Goal: Book appointment/travel/reservation

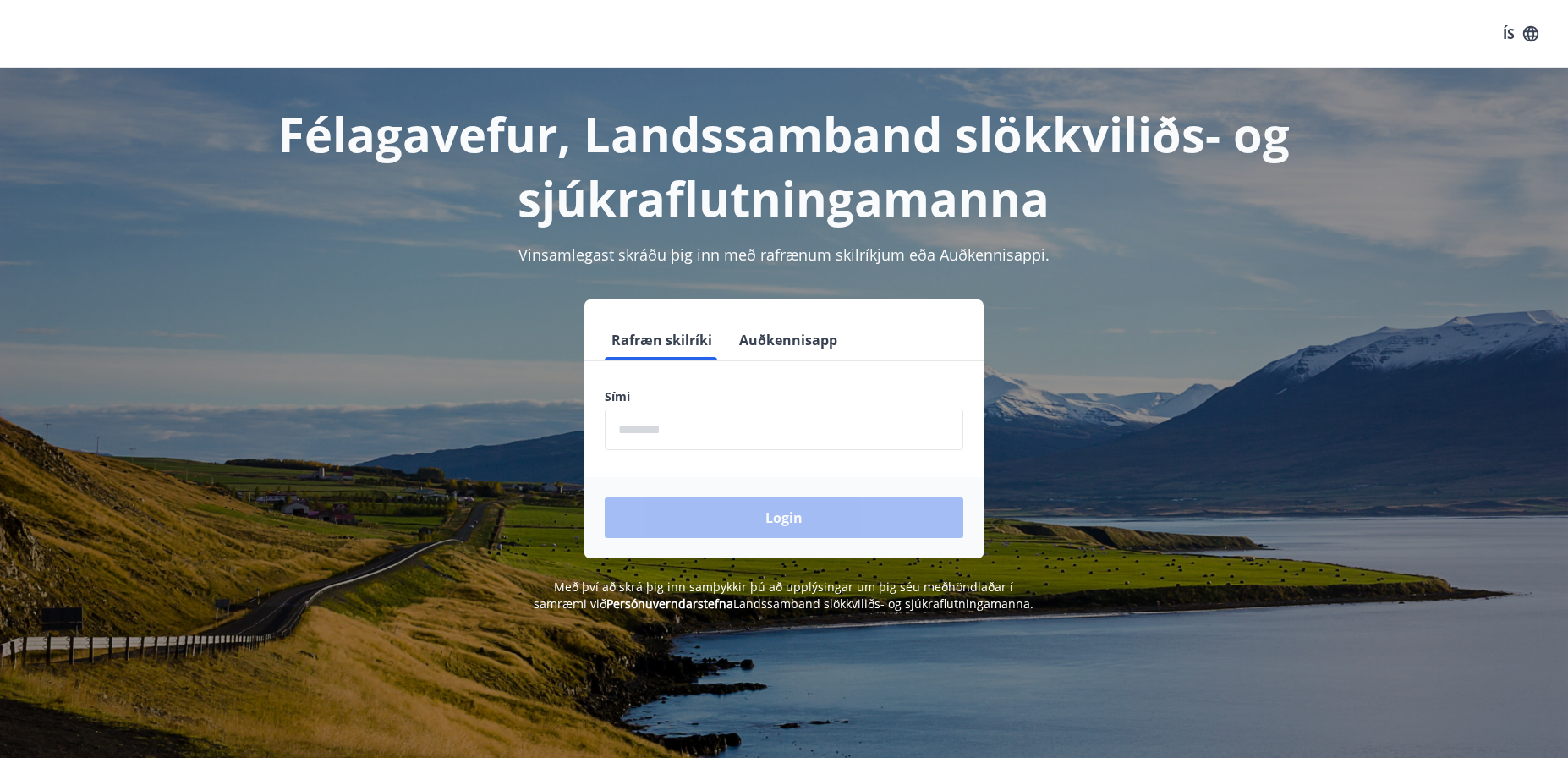
click at [717, 434] on input "phone" at bounding box center [784, 429] width 358 height 42
type input "********"
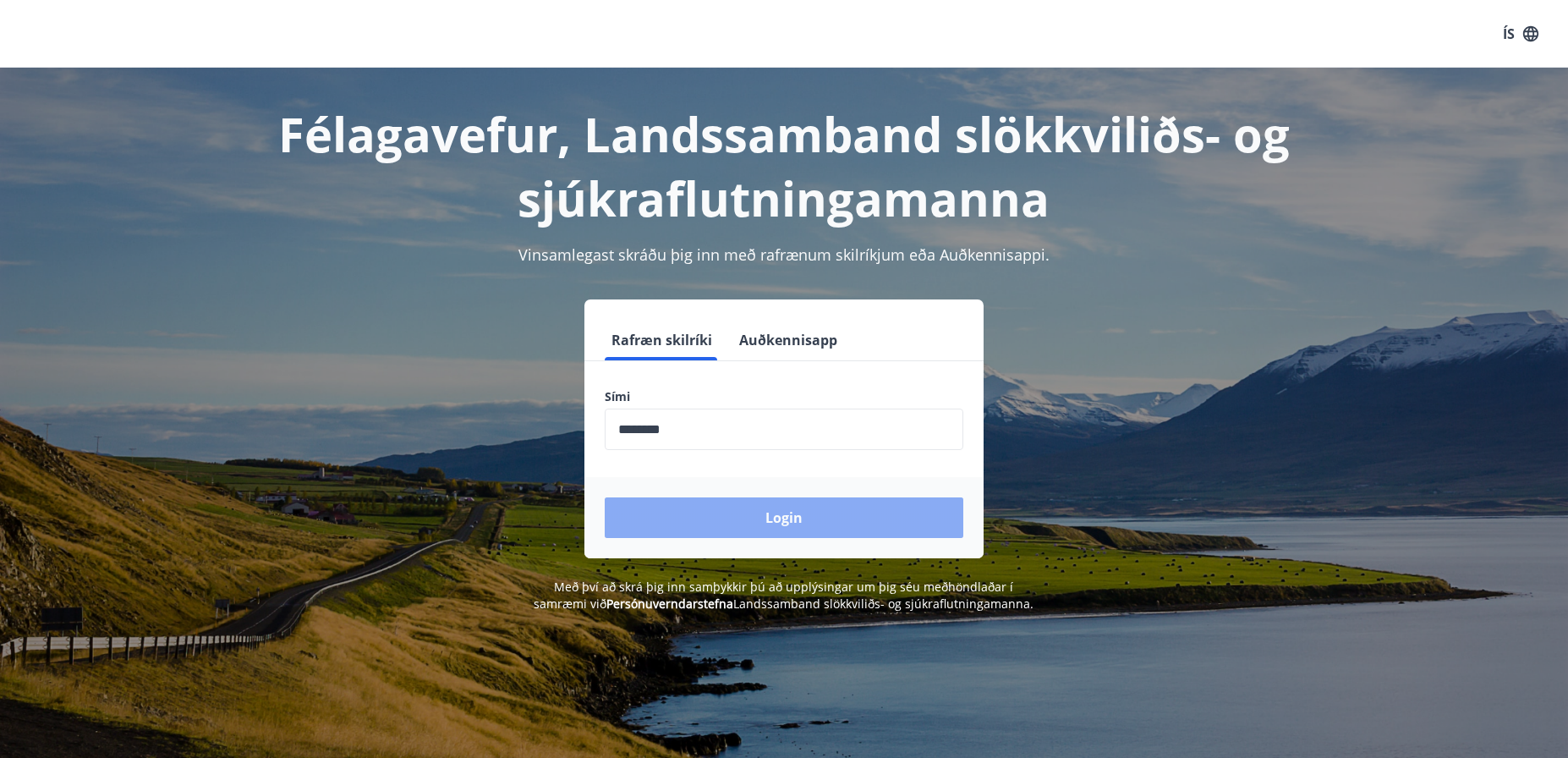
click at [797, 515] on button "Login" at bounding box center [784, 518] width 358 height 41
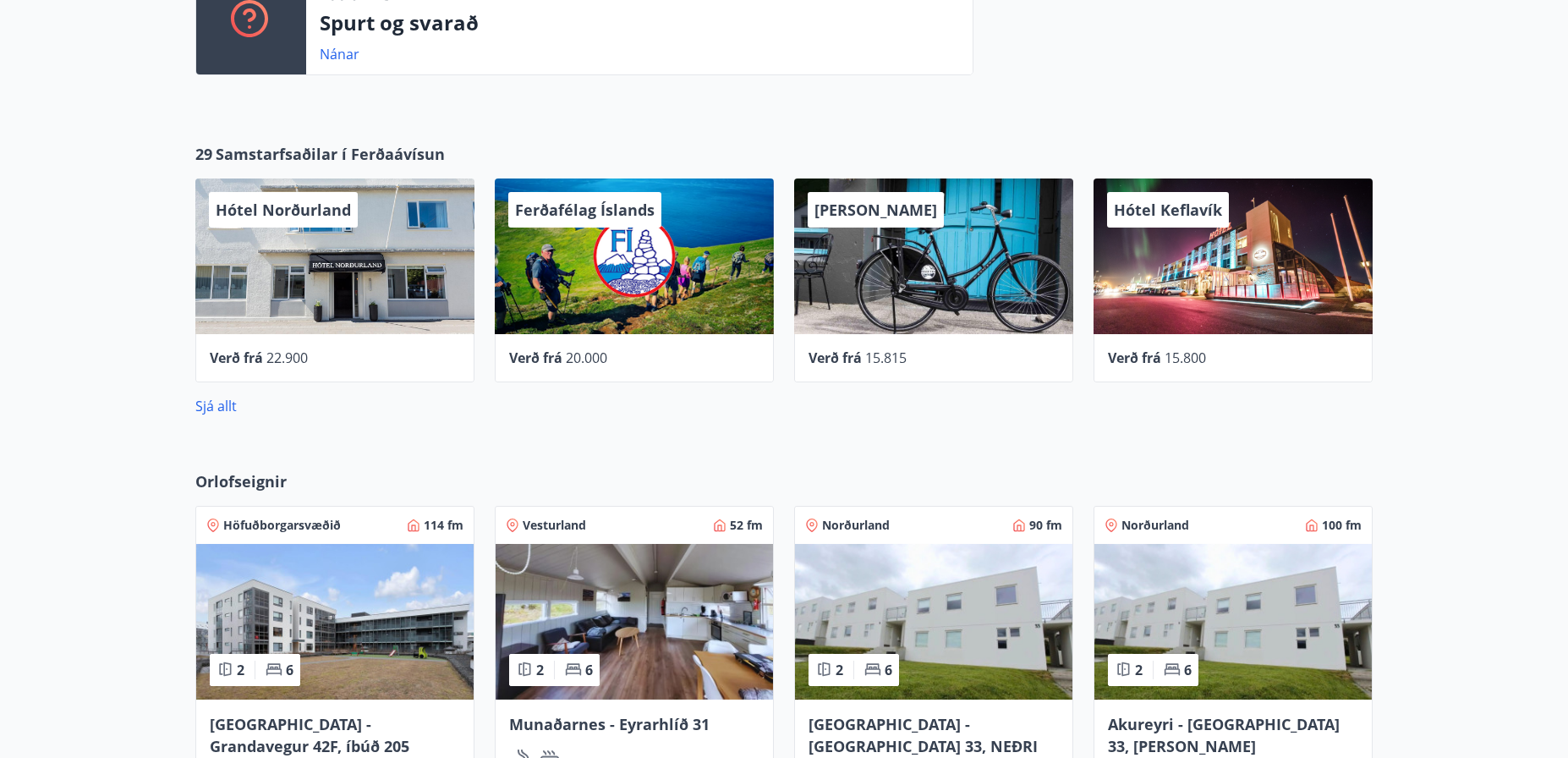
scroll to position [846, 0]
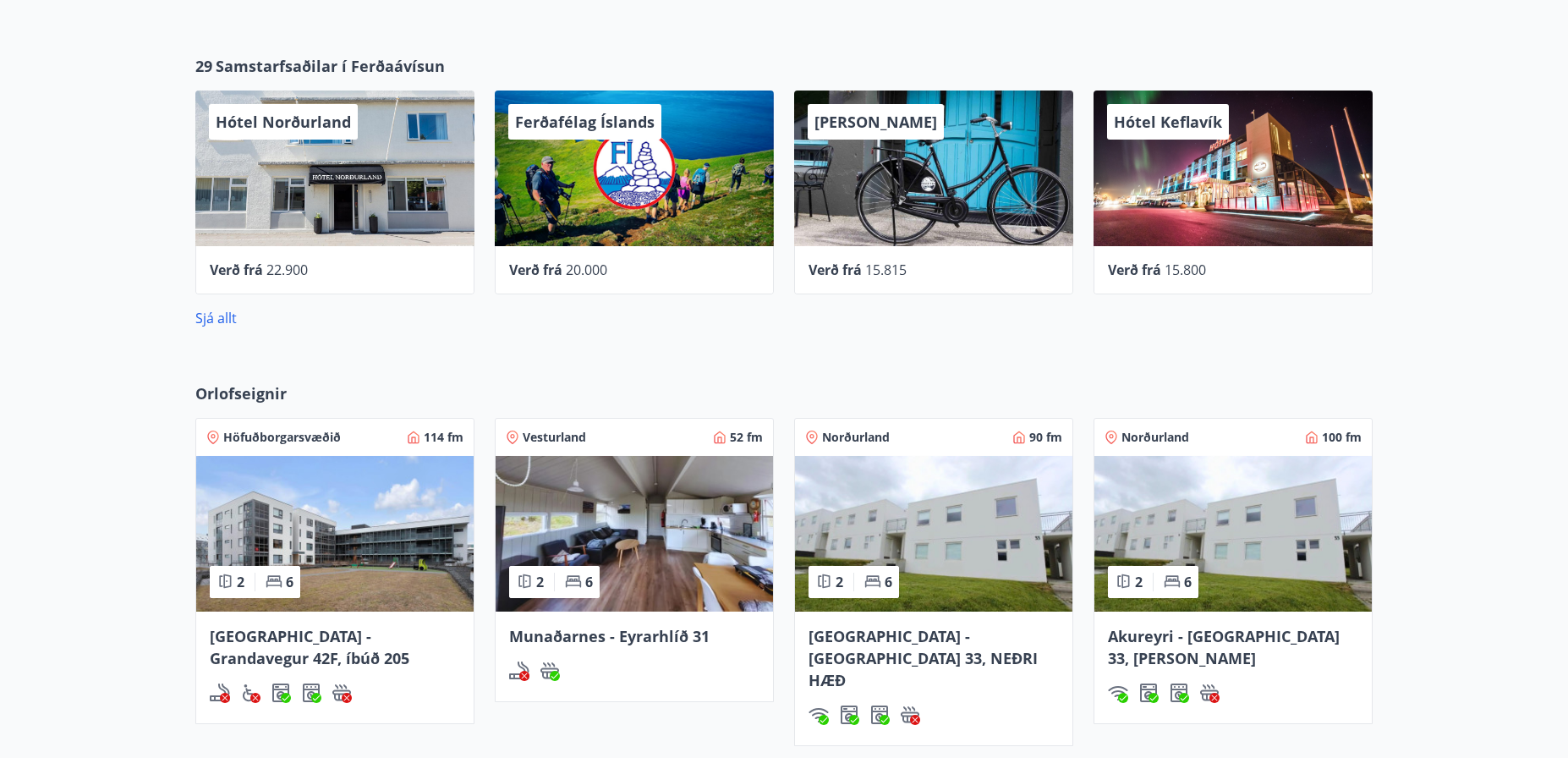
click at [949, 540] on img at bounding box center [935, 534] width 278 height 156
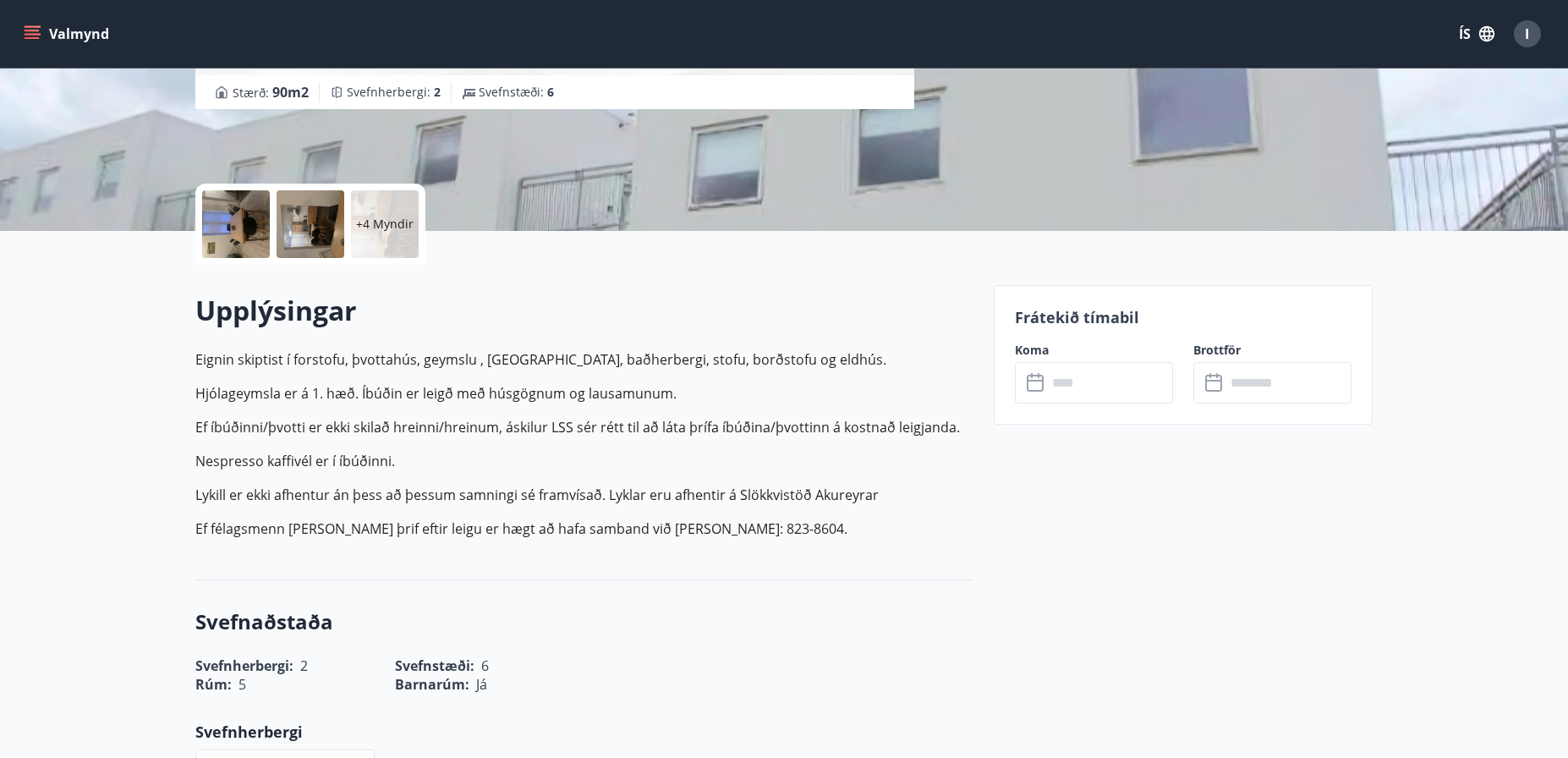
scroll to position [170, 0]
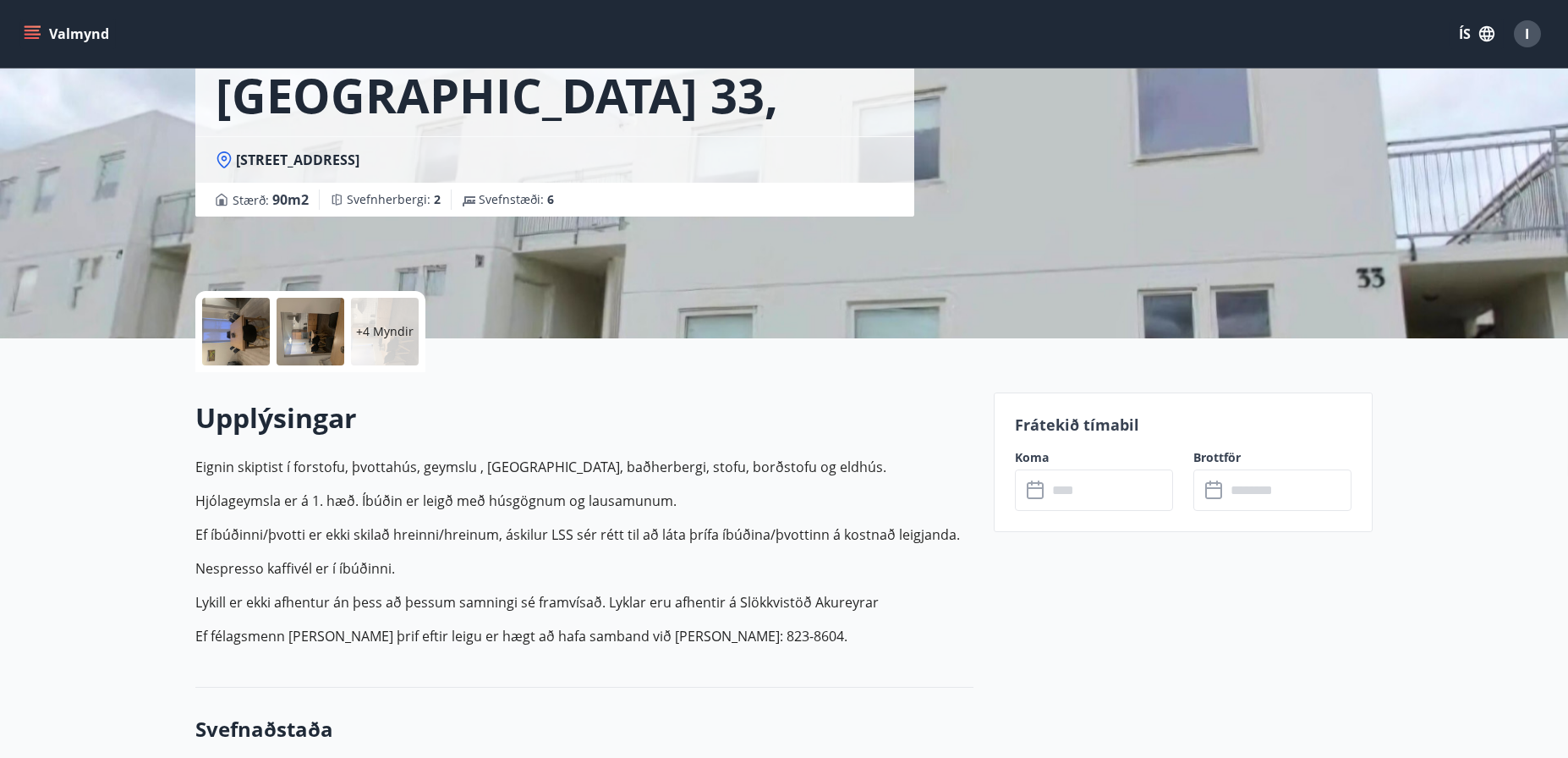
click at [1115, 491] on input "text" at bounding box center [1110, 490] width 126 height 42
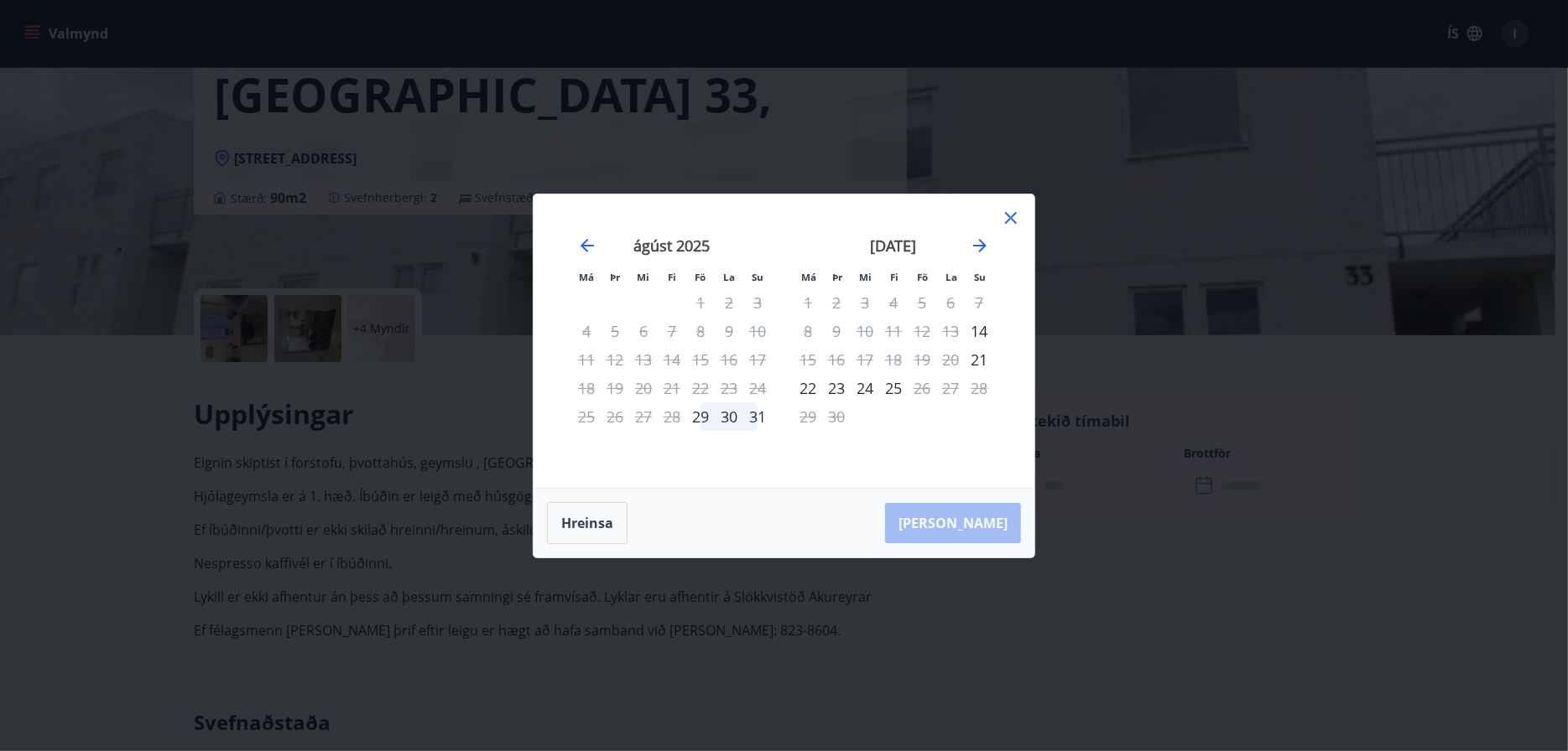
click at [1012, 219] on icon at bounding box center [1010, 218] width 12 height 12
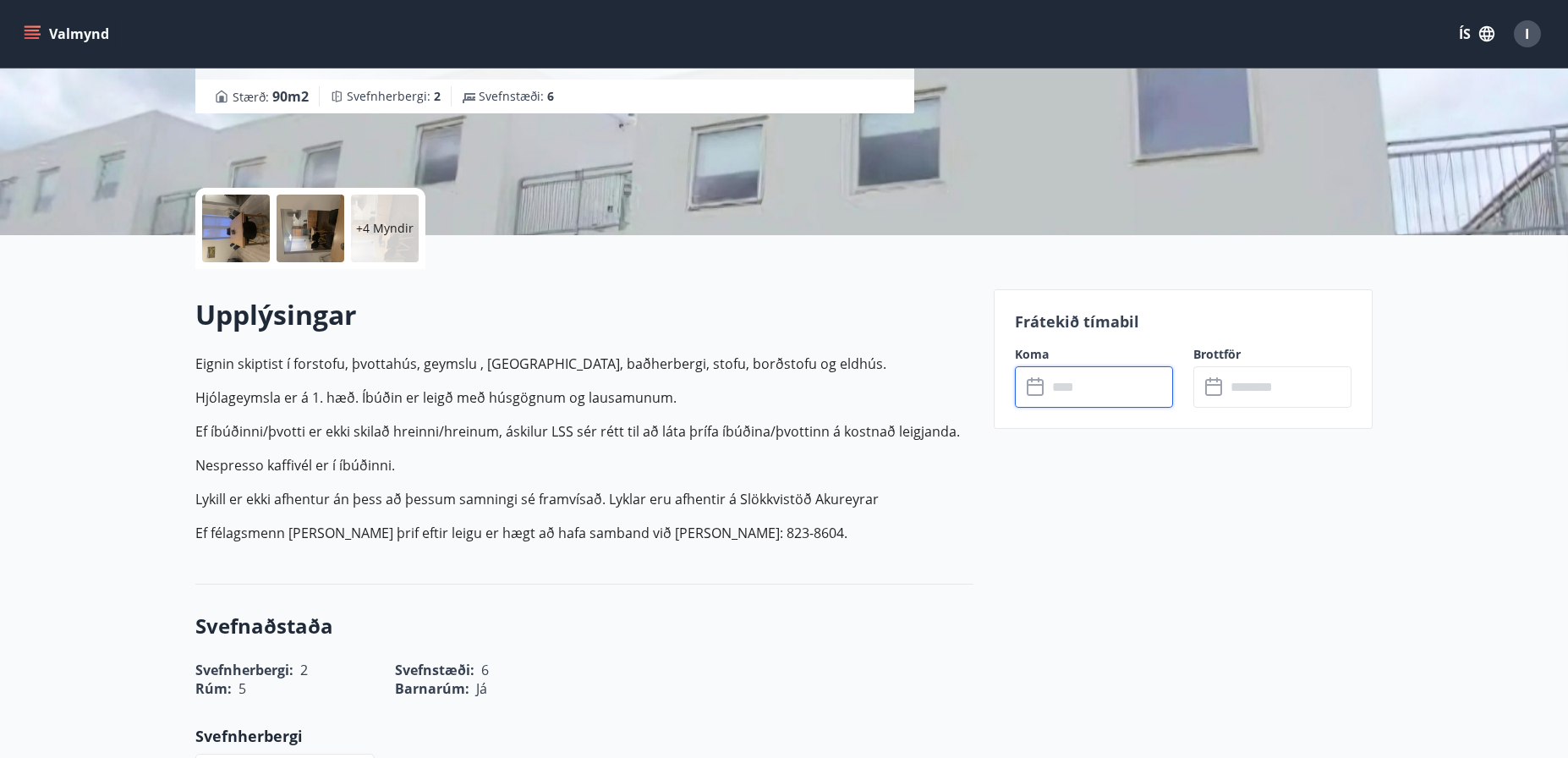
scroll to position [84, 0]
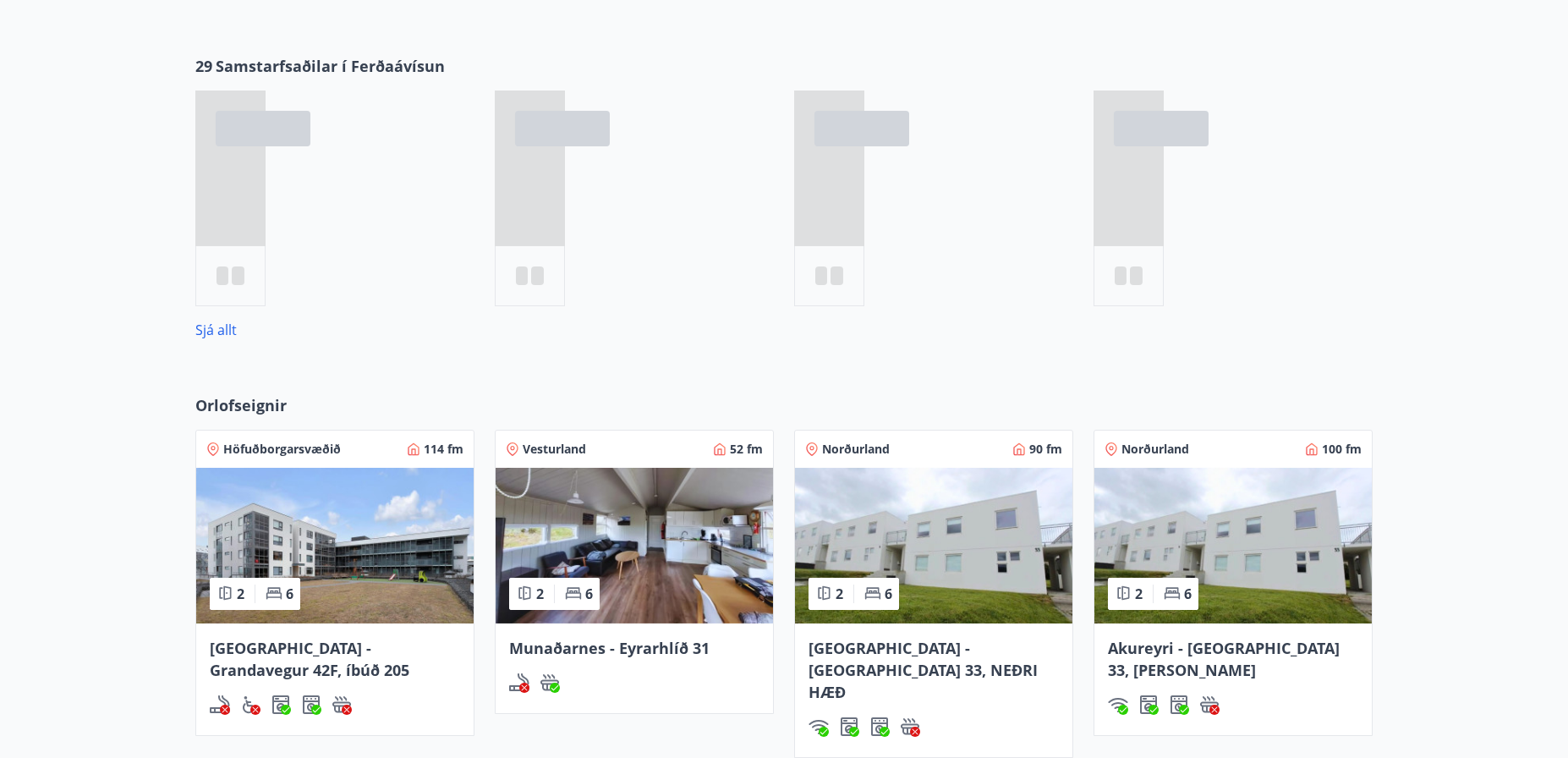
scroll to position [860, 0]
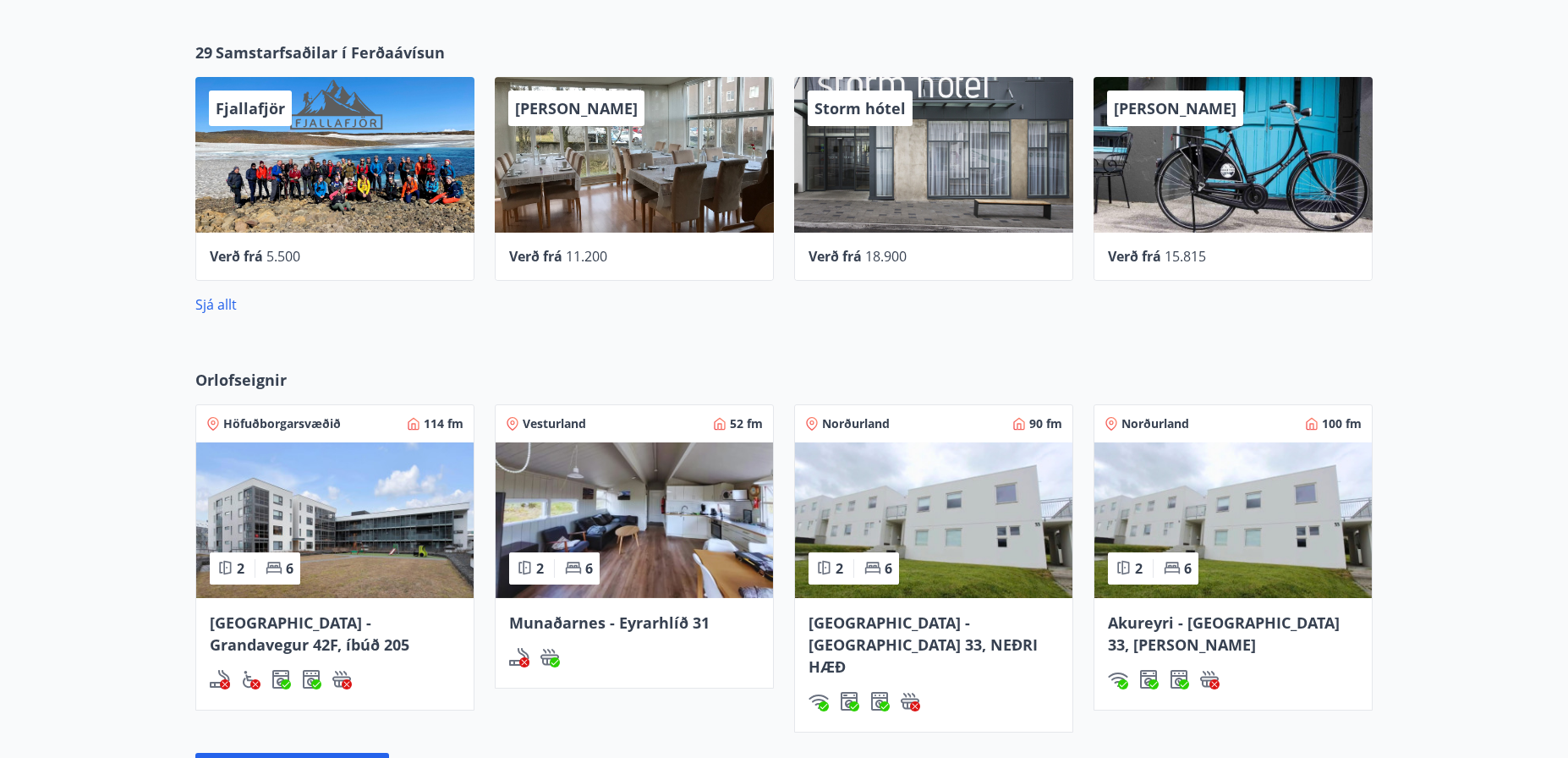
click at [1282, 548] on img at bounding box center [1234, 521] width 278 height 156
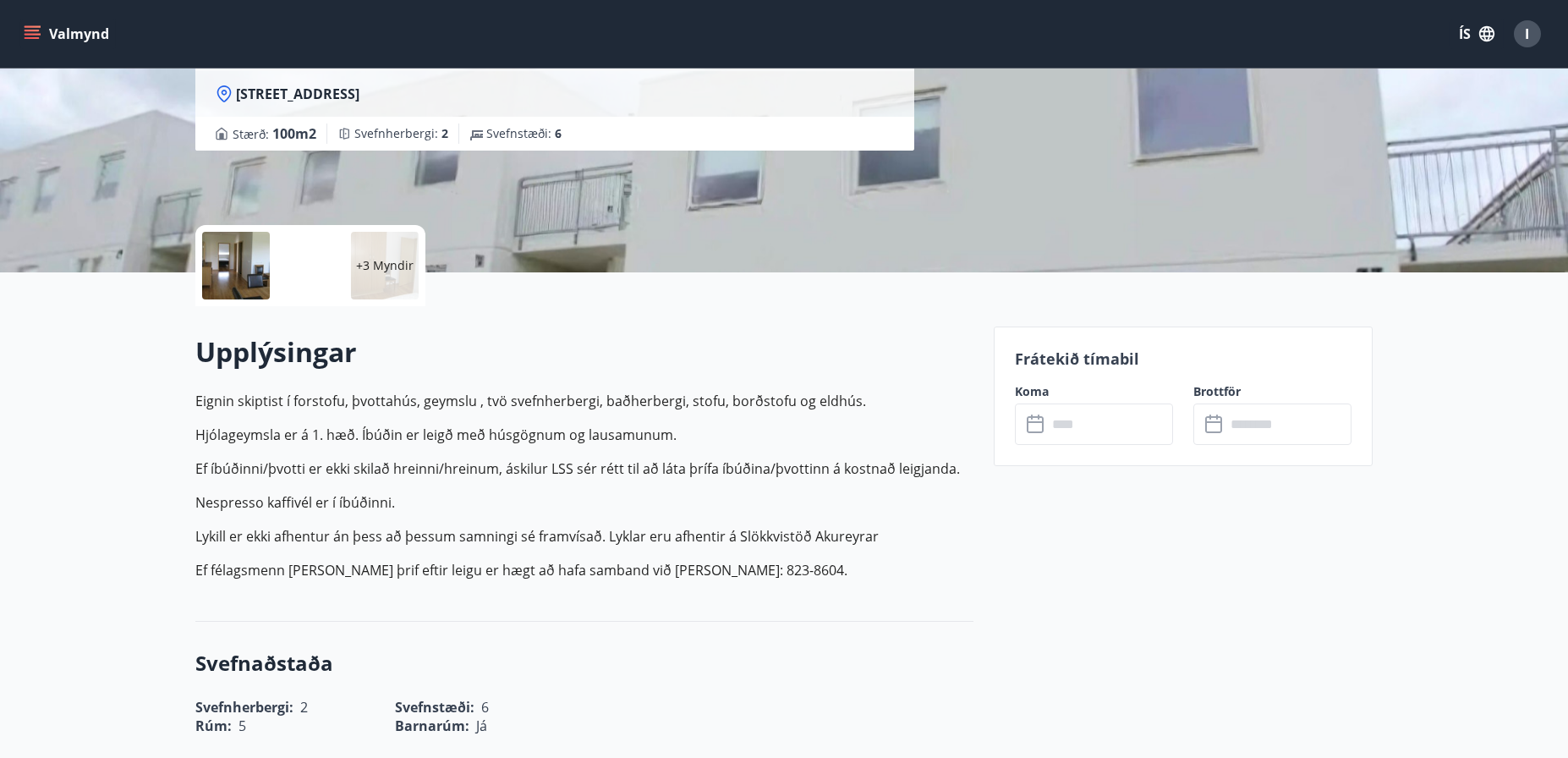
scroll to position [254, 0]
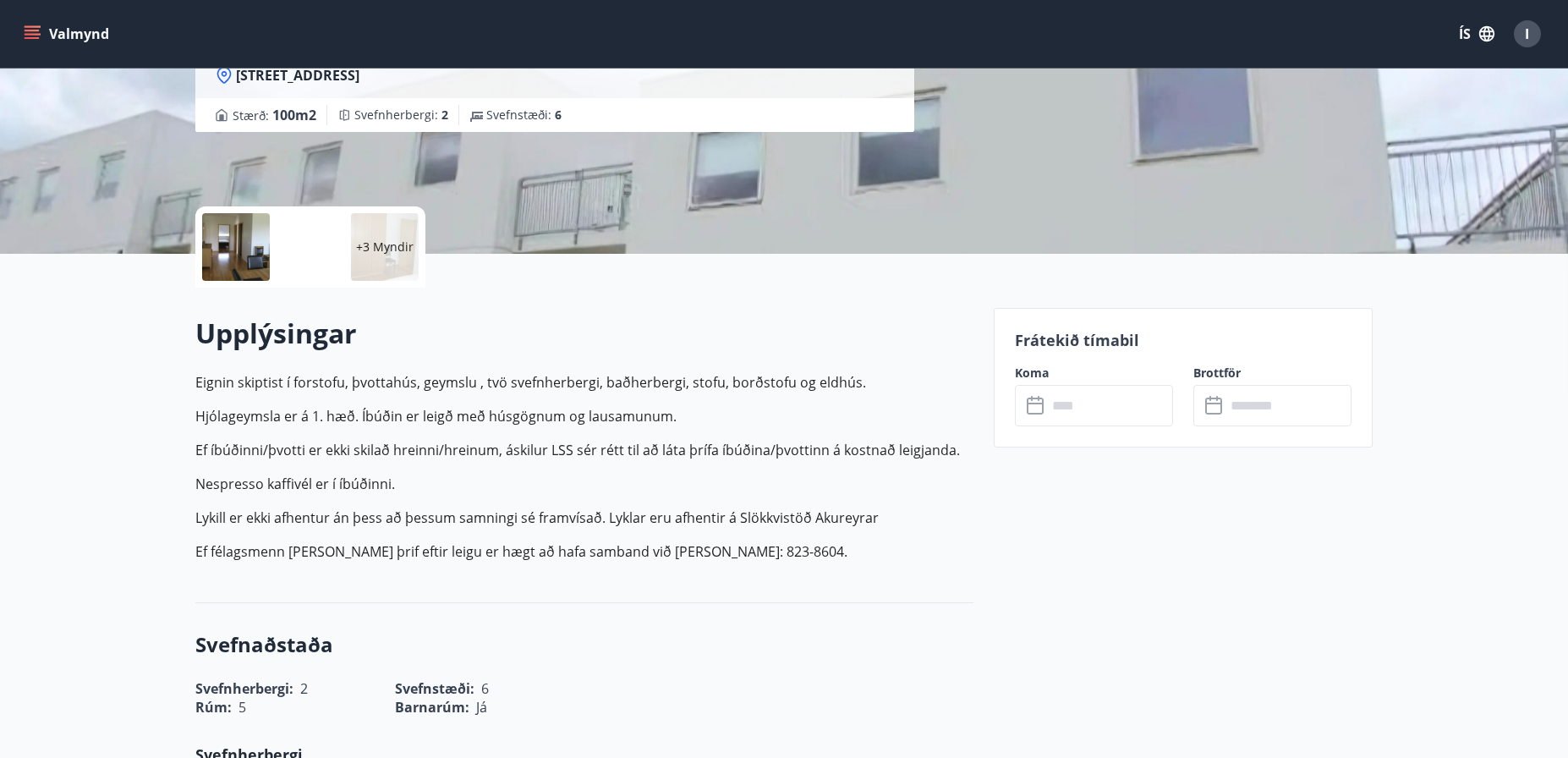
click at [1098, 404] on input "text" at bounding box center [1110, 406] width 126 height 42
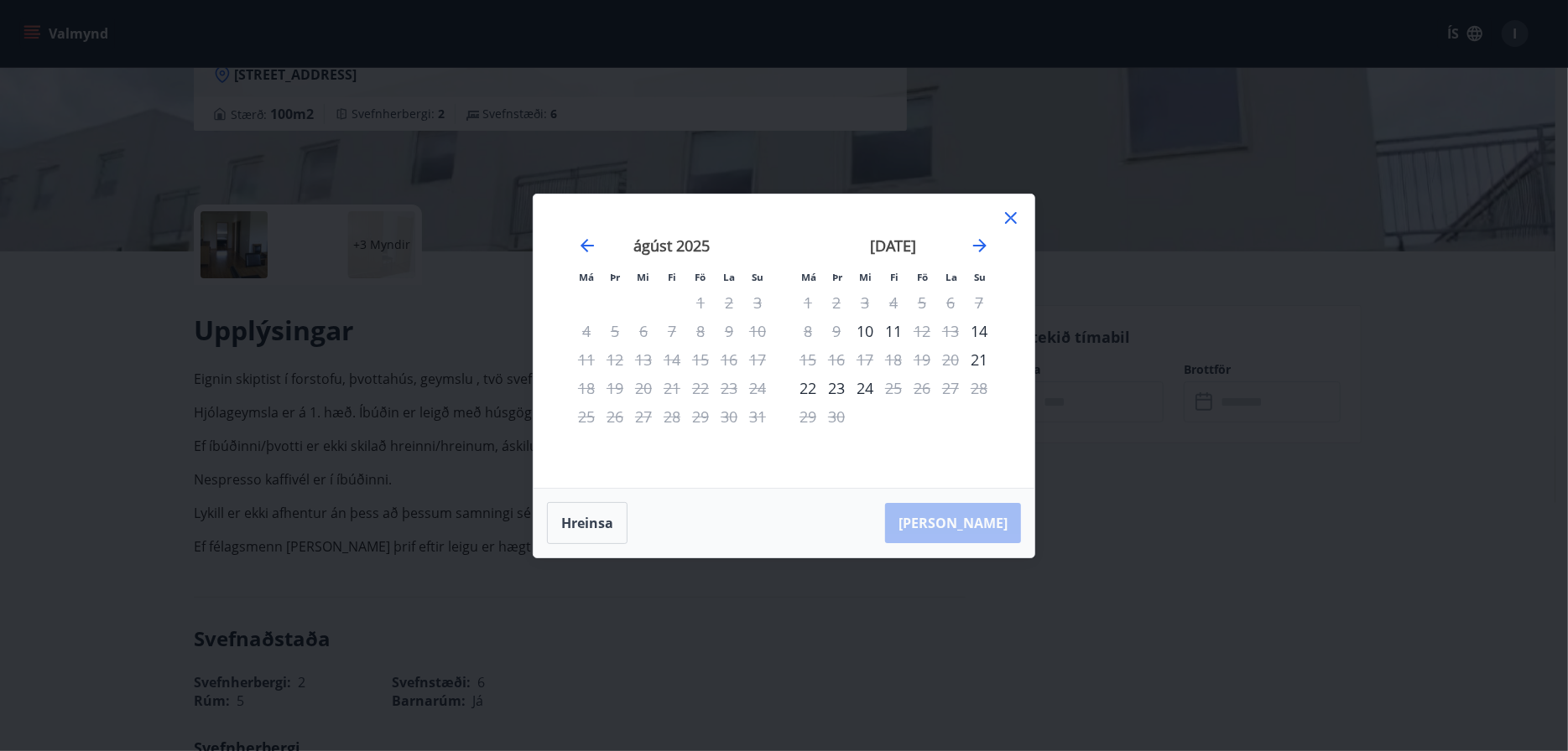
click at [1013, 215] on icon at bounding box center [1010, 218] width 12 height 12
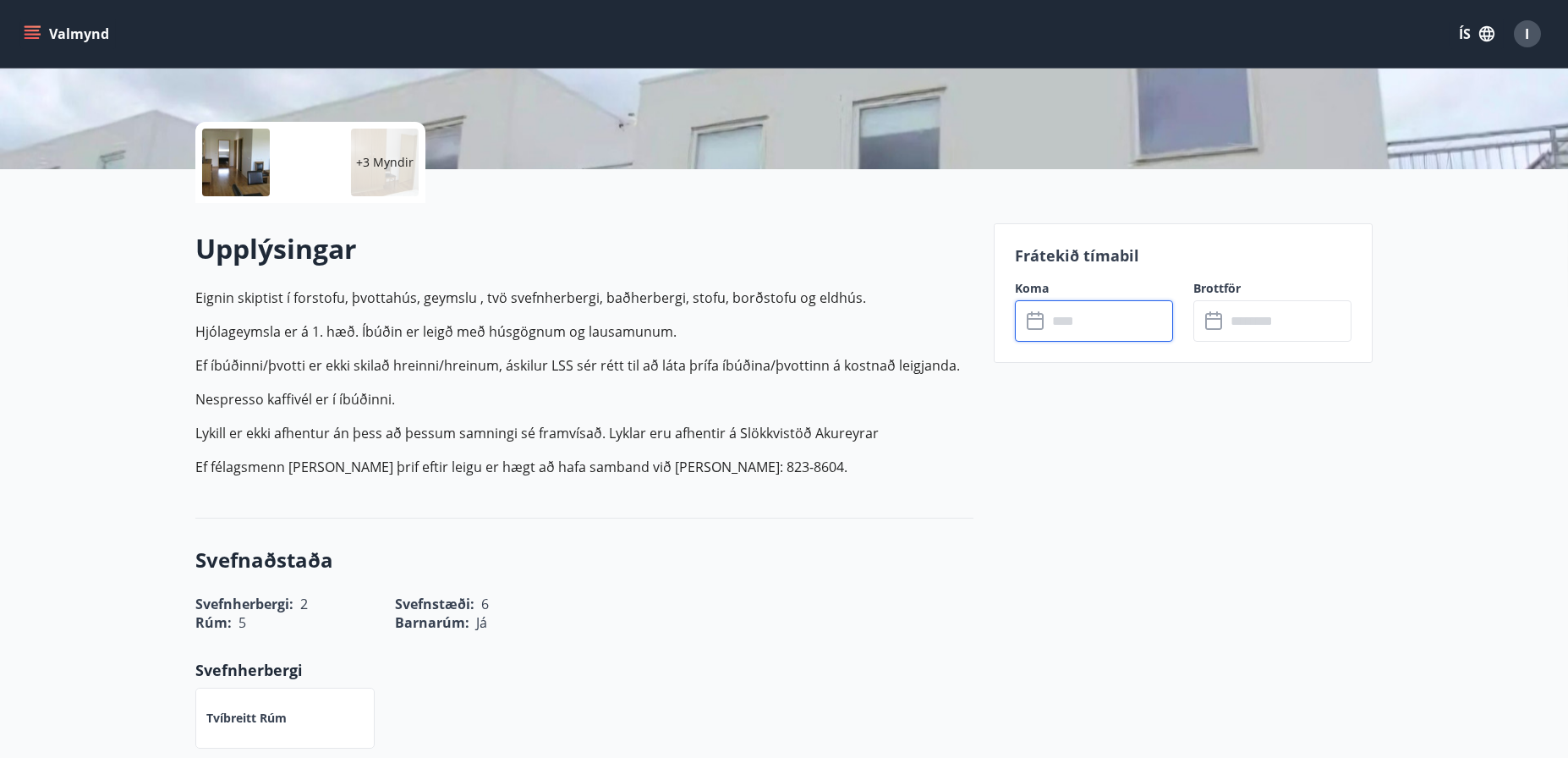
scroll to position [0, 0]
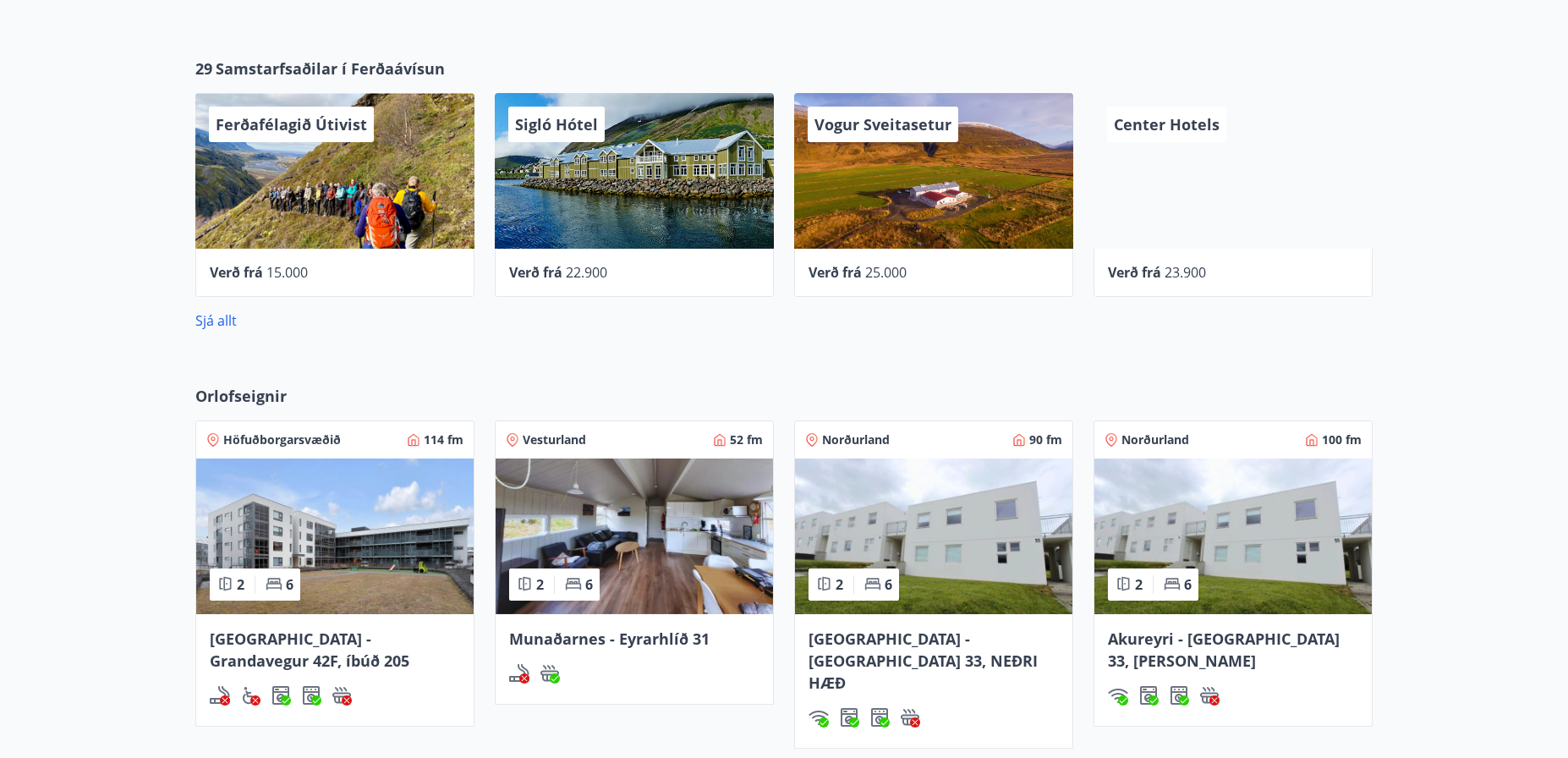
scroll to position [958, 0]
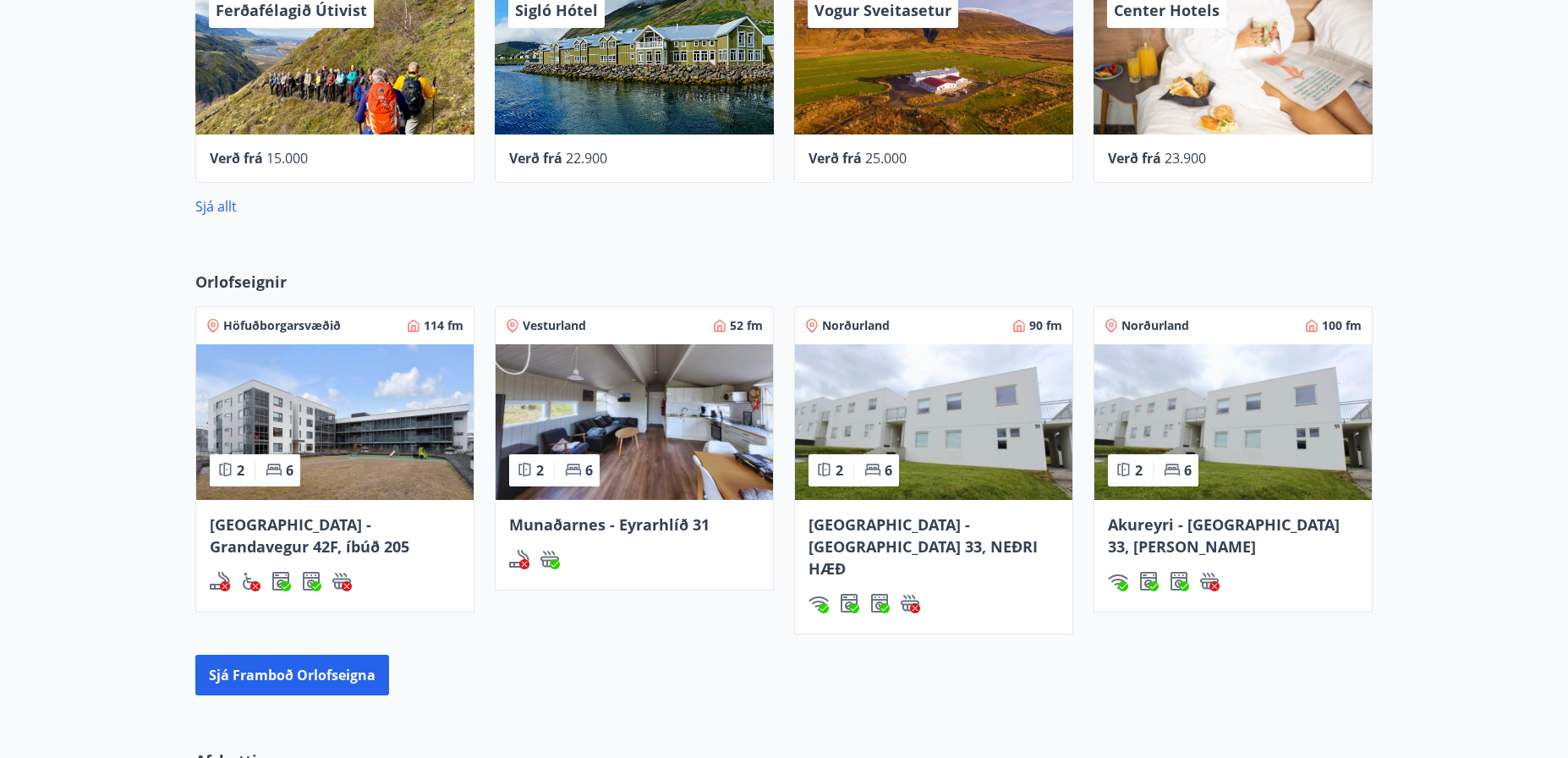
click at [951, 421] on img at bounding box center [935, 423] width 278 height 156
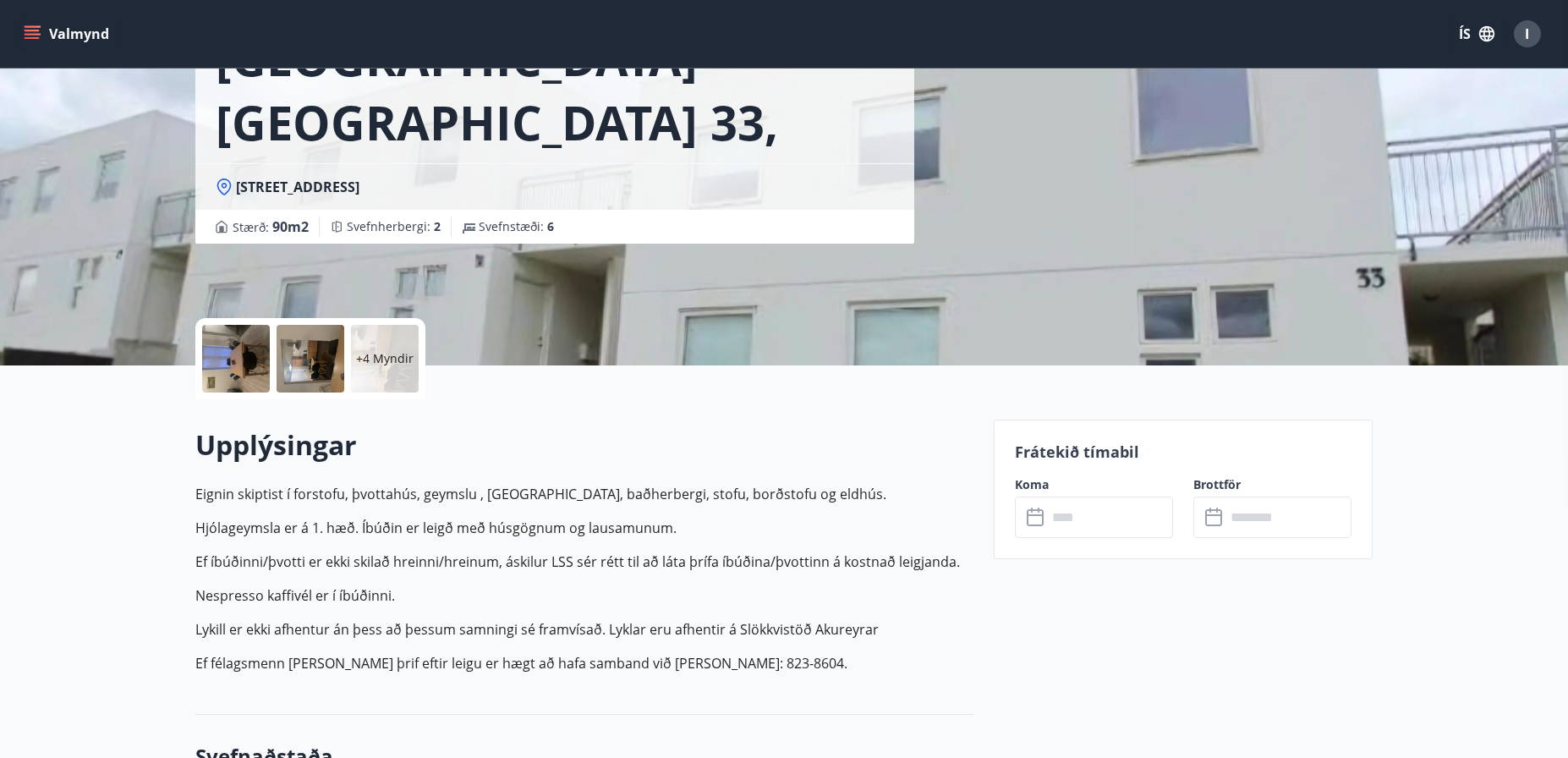
scroll to position [254, 0]
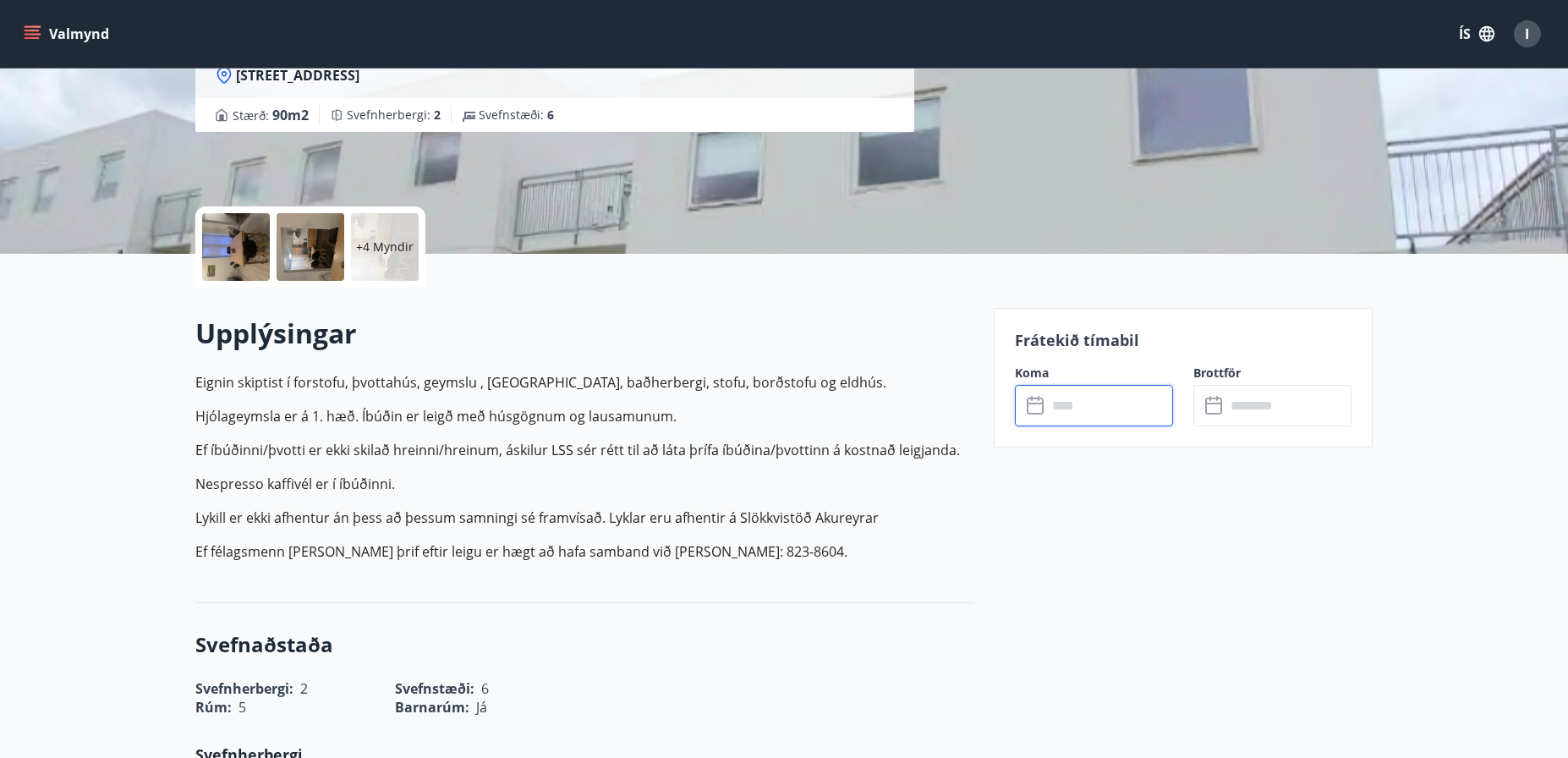
click at [1129, 409] on input "text" at bounding box center [1110, 406] width 126 height 42
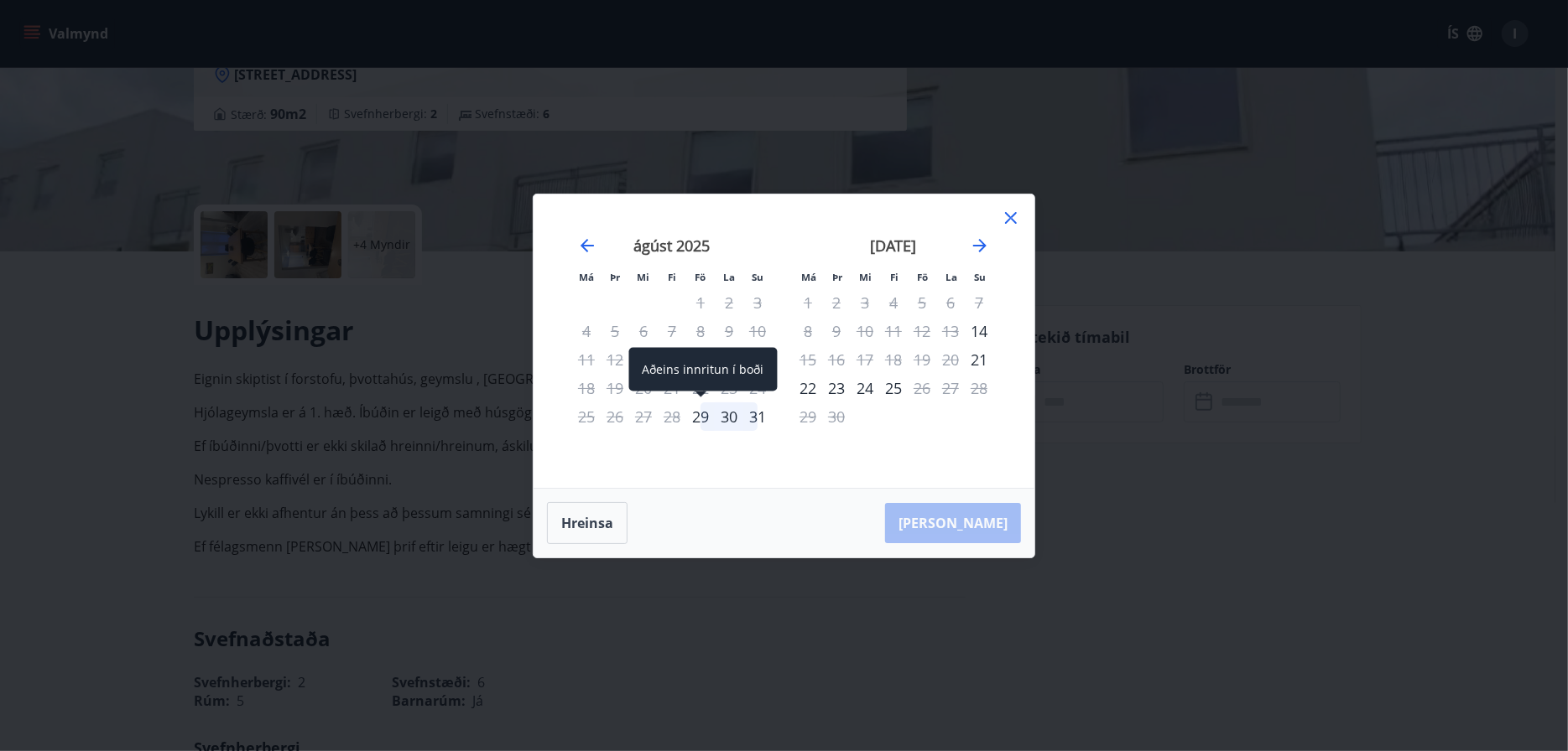
click at [701, 418] on div "29" at bounding box center [700, 416] width 28 height 28
click at [758, 419] on div "31" at bounding box center [757, 416] width 28 height 28
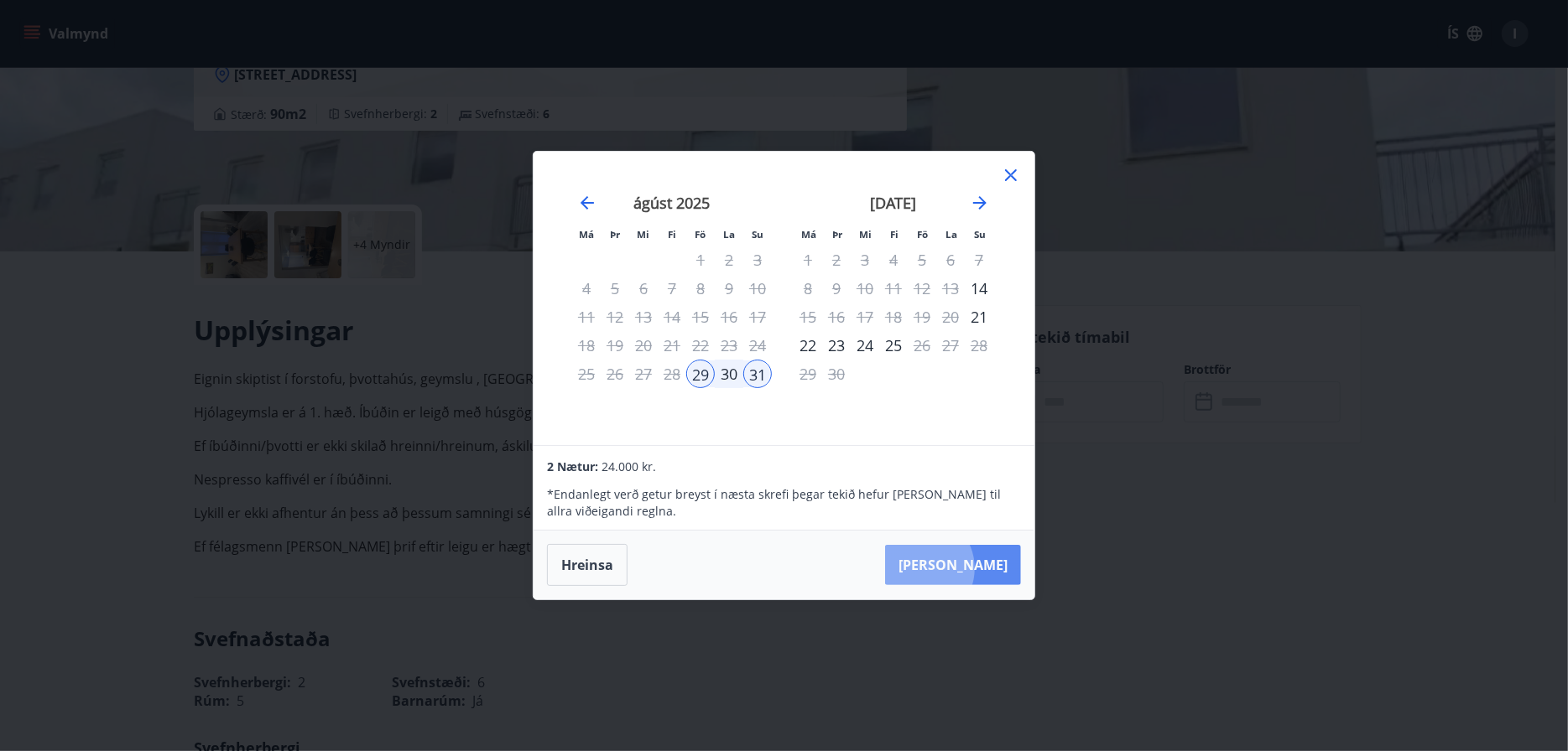
click at [972, 568] on button "Taka Frá" at bounding box center [953, 566] width 136 height 40
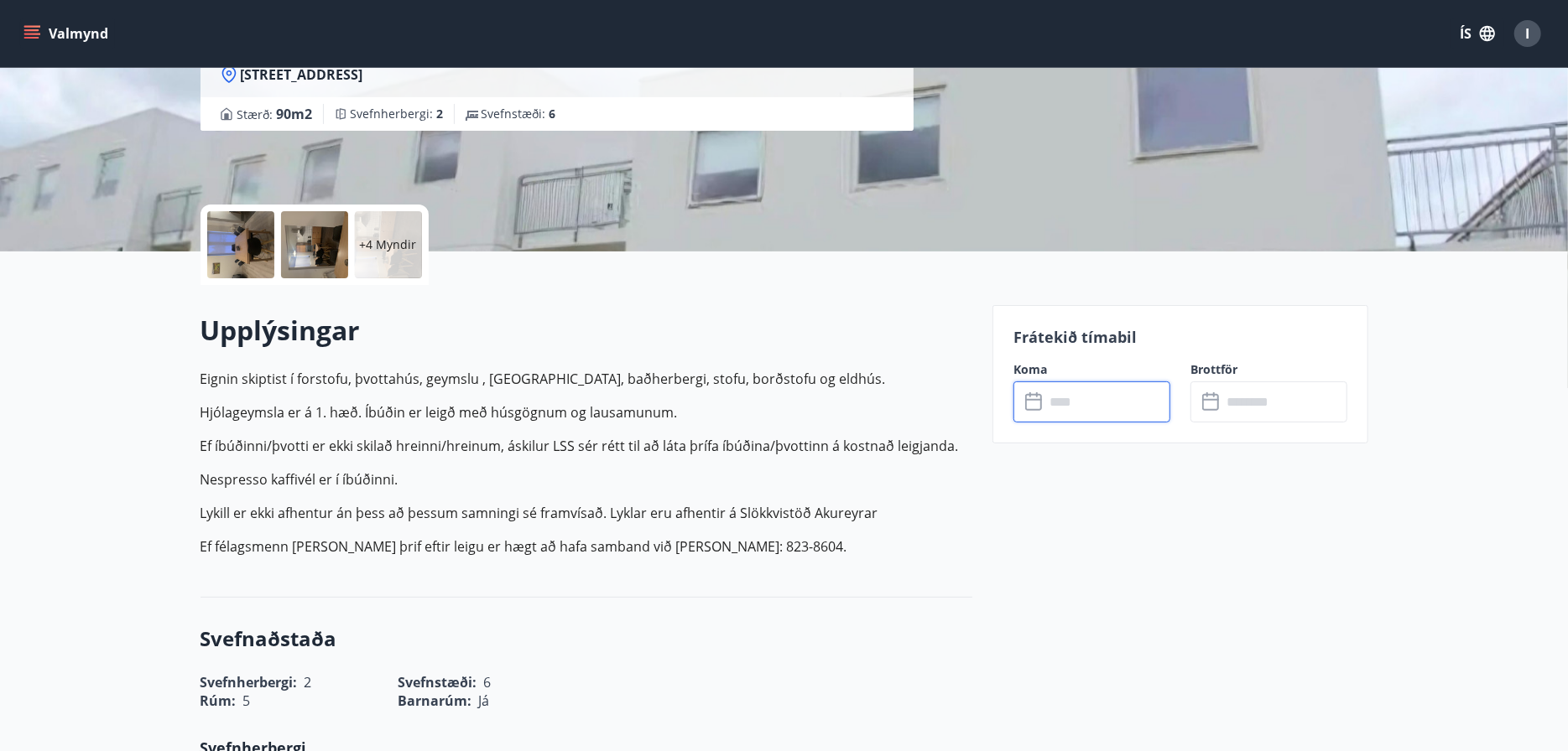
type input "******"
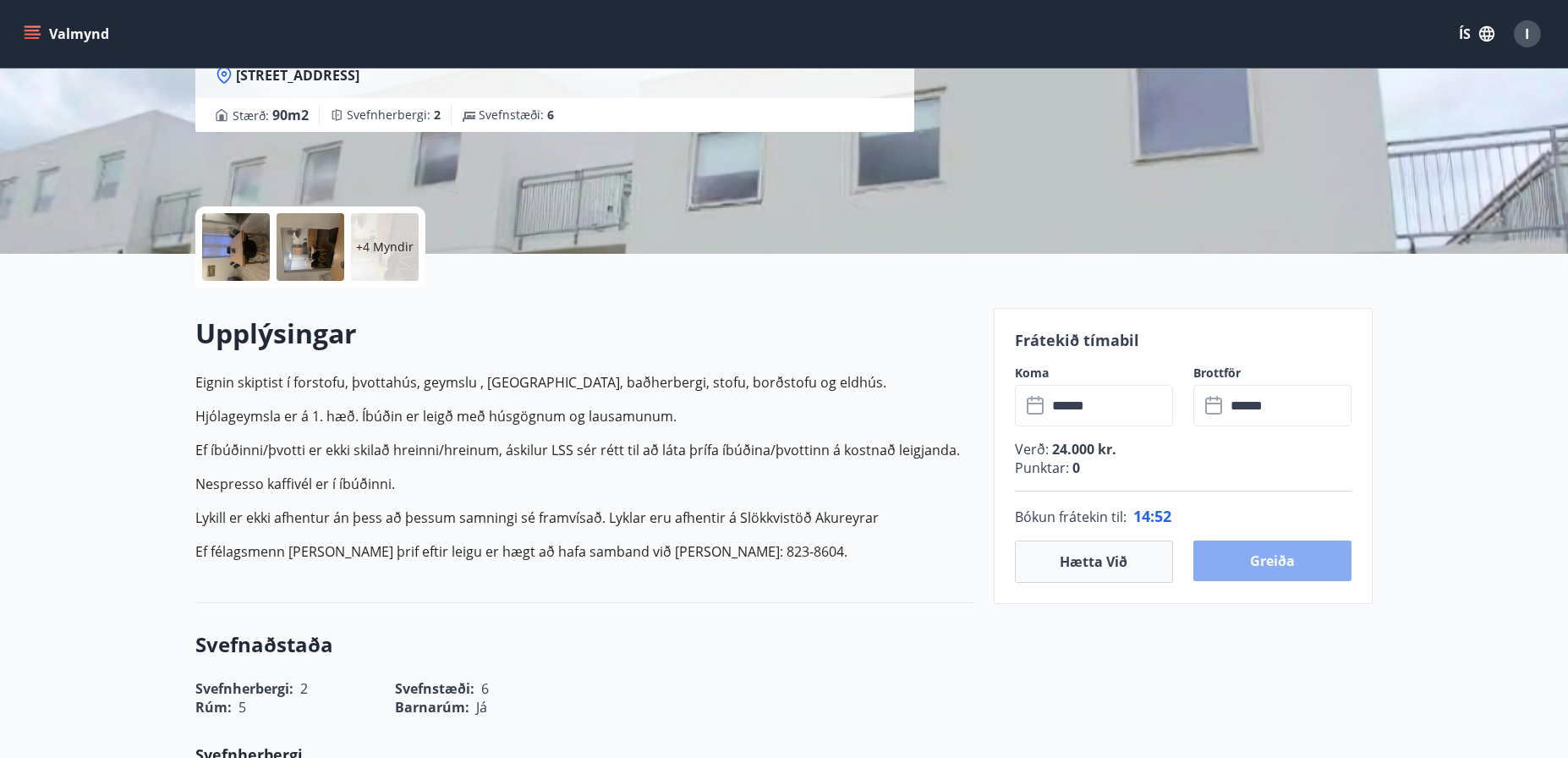
click at [1275, 558] on button "Greiða" at bounding box center [1273, 562] width 158 height 41
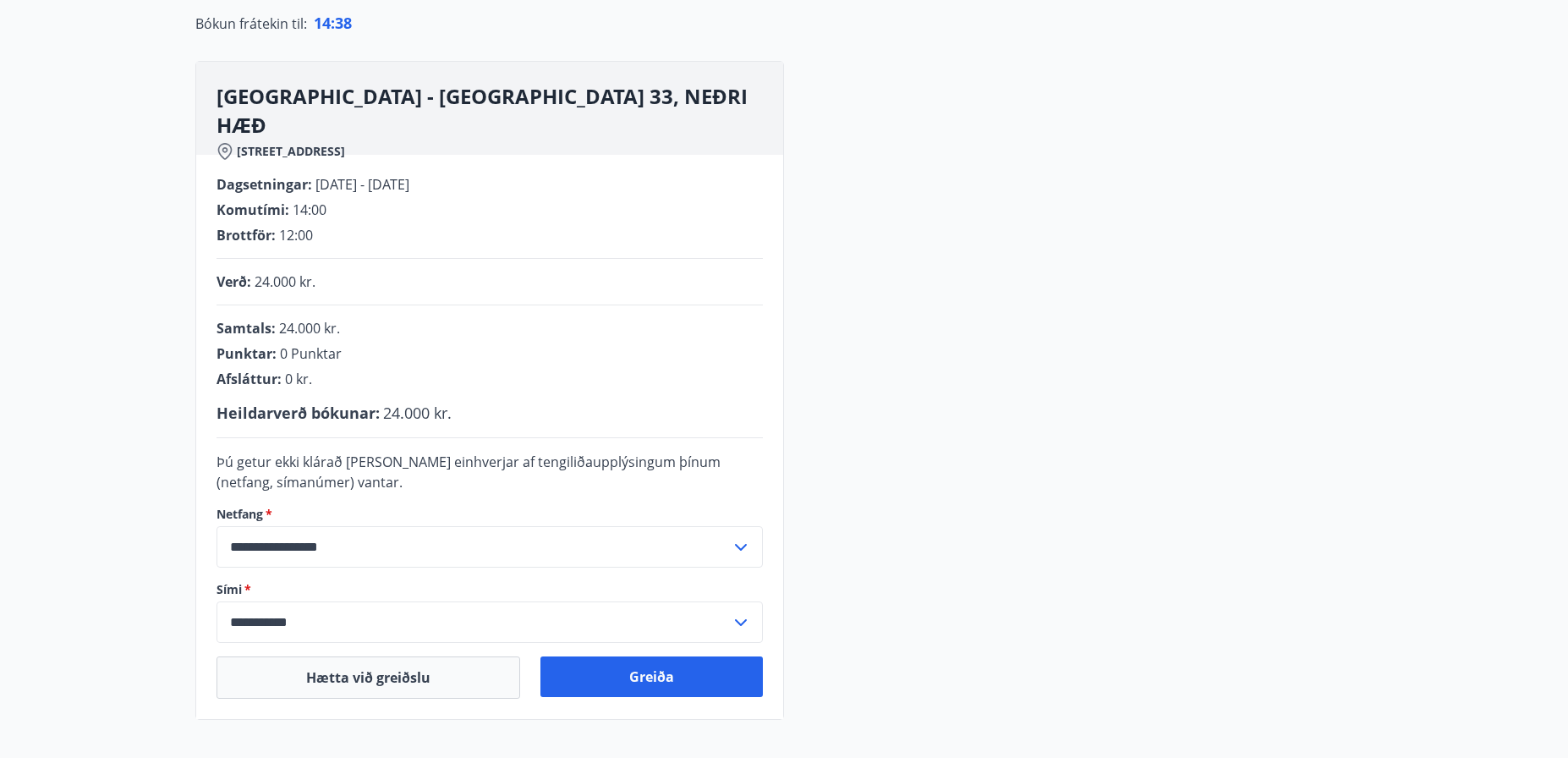
scroll to position [359, 0]
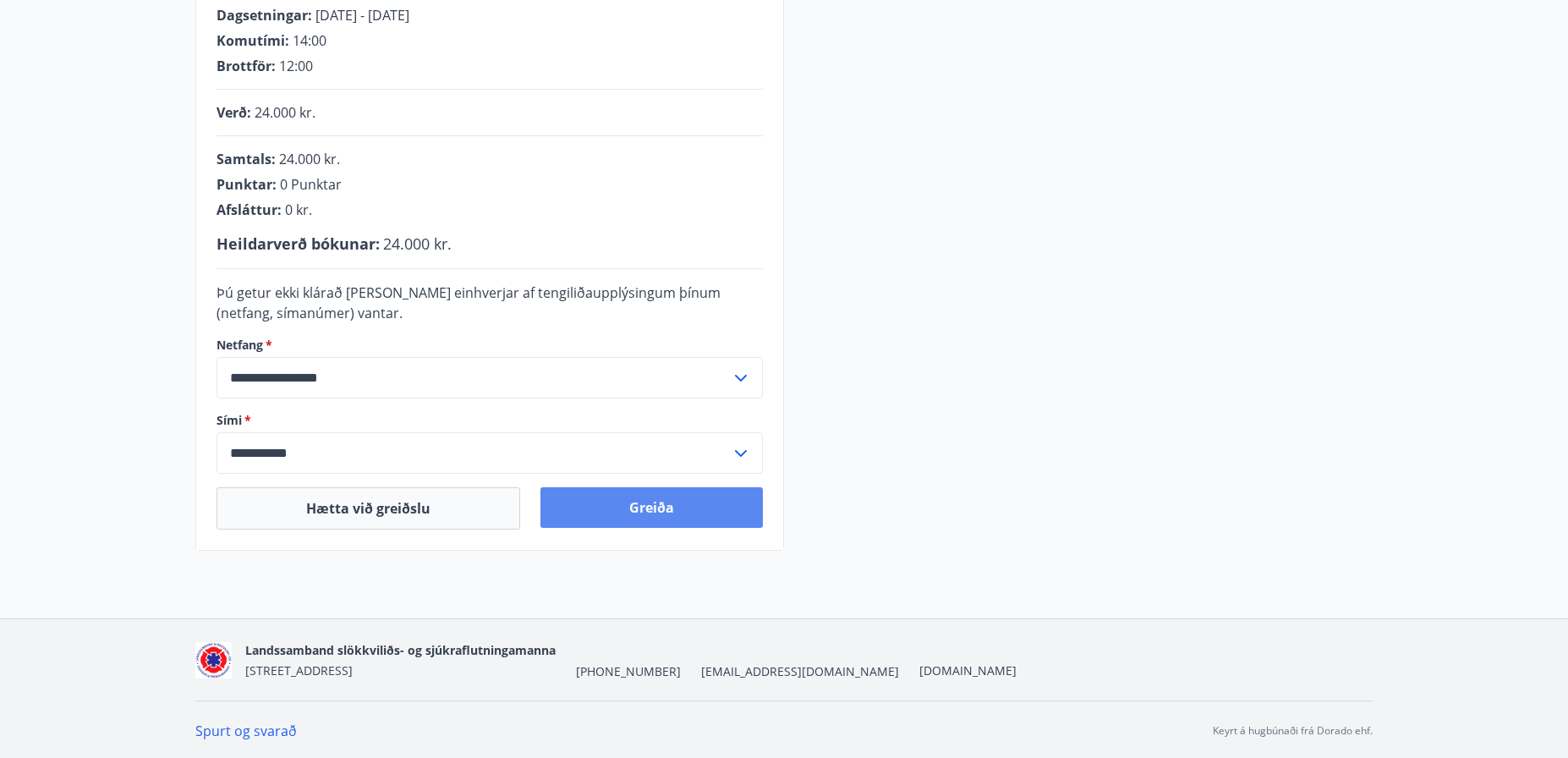
click at [648, 506] on button "Greiða" at bounding box center [652, 508] width 222 height 41
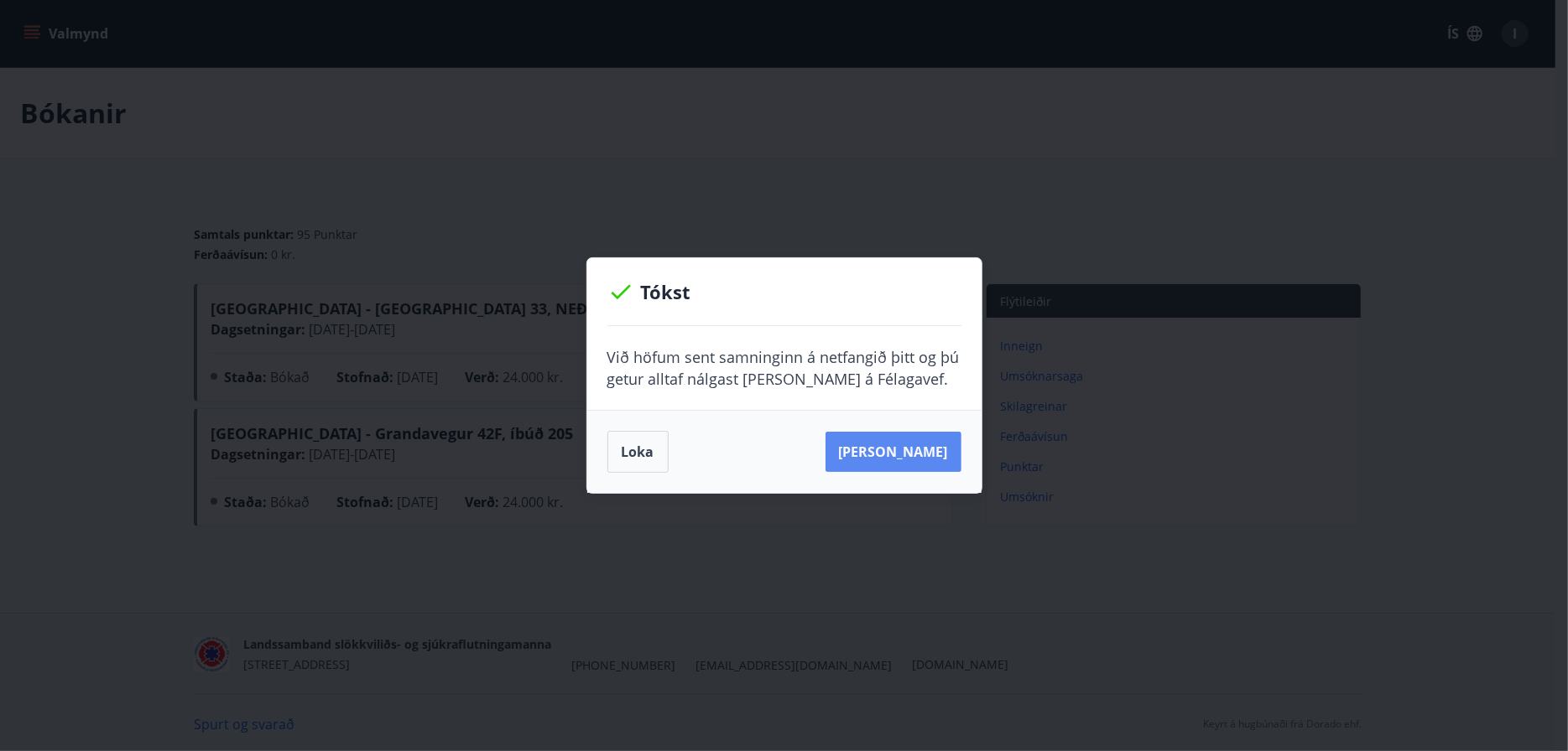
click at [930, 455] on button "[PERSON_NAME]" at bounding box center [894, 452] width 136 height 40
click at [891, 452] on button "Sjá samning" at bounding box center [894, 452] width 136 height 40
drag, startPoint x: 633, startPoint y: 442, endPoint x: 682, endPoint y: 441, distance: 49.0
click at [633, 442] on button "Loka" at bounding box center [637, 452] width 62 height 42
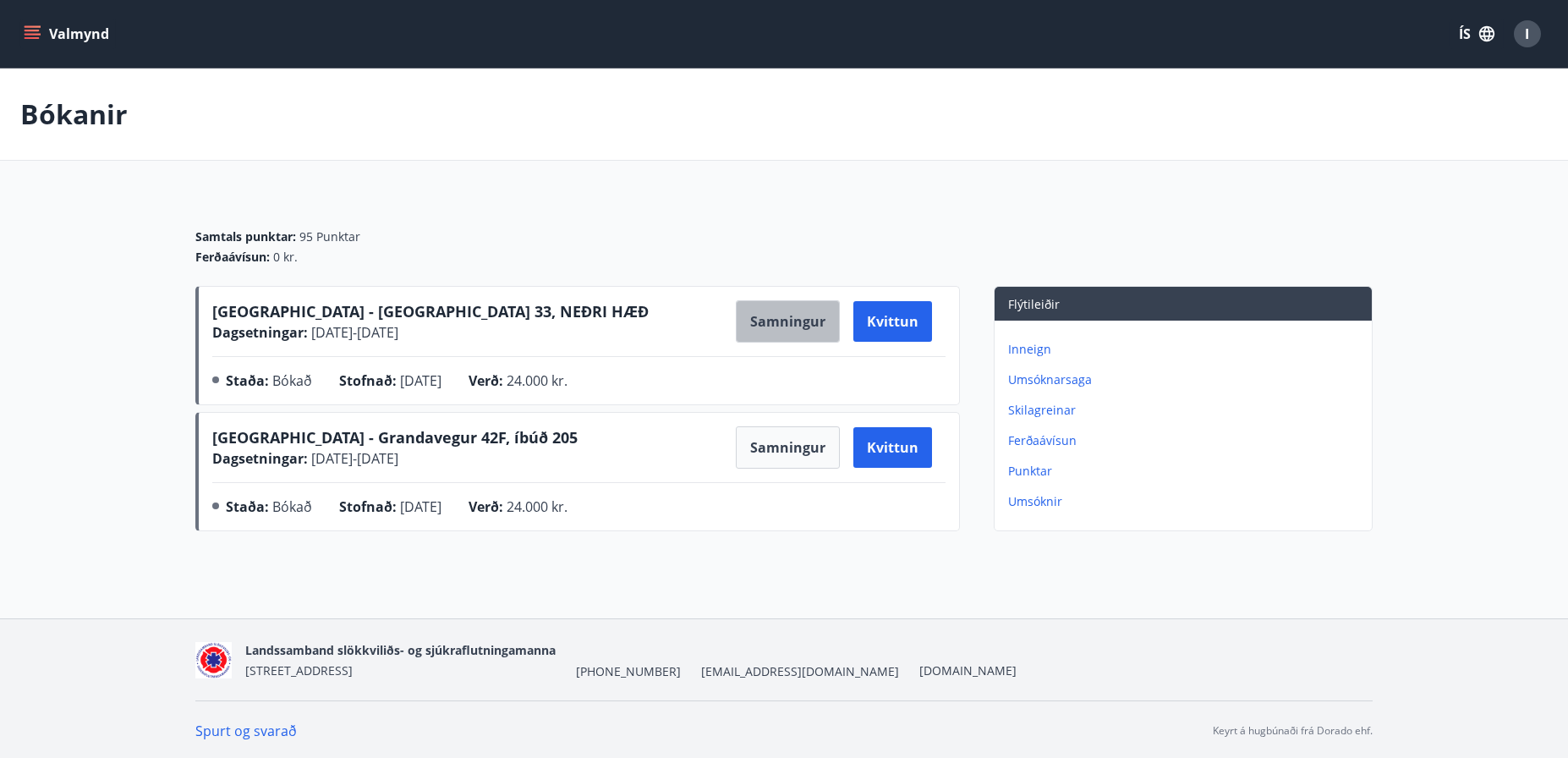
click at [784, 318] on button "Samningur" at bounding box center [788, 322] width 104 height 43
click at [352, 327] on span "29.08.2025 - 31.08.2025" at bounding box center [353, 333] width 91 height 19
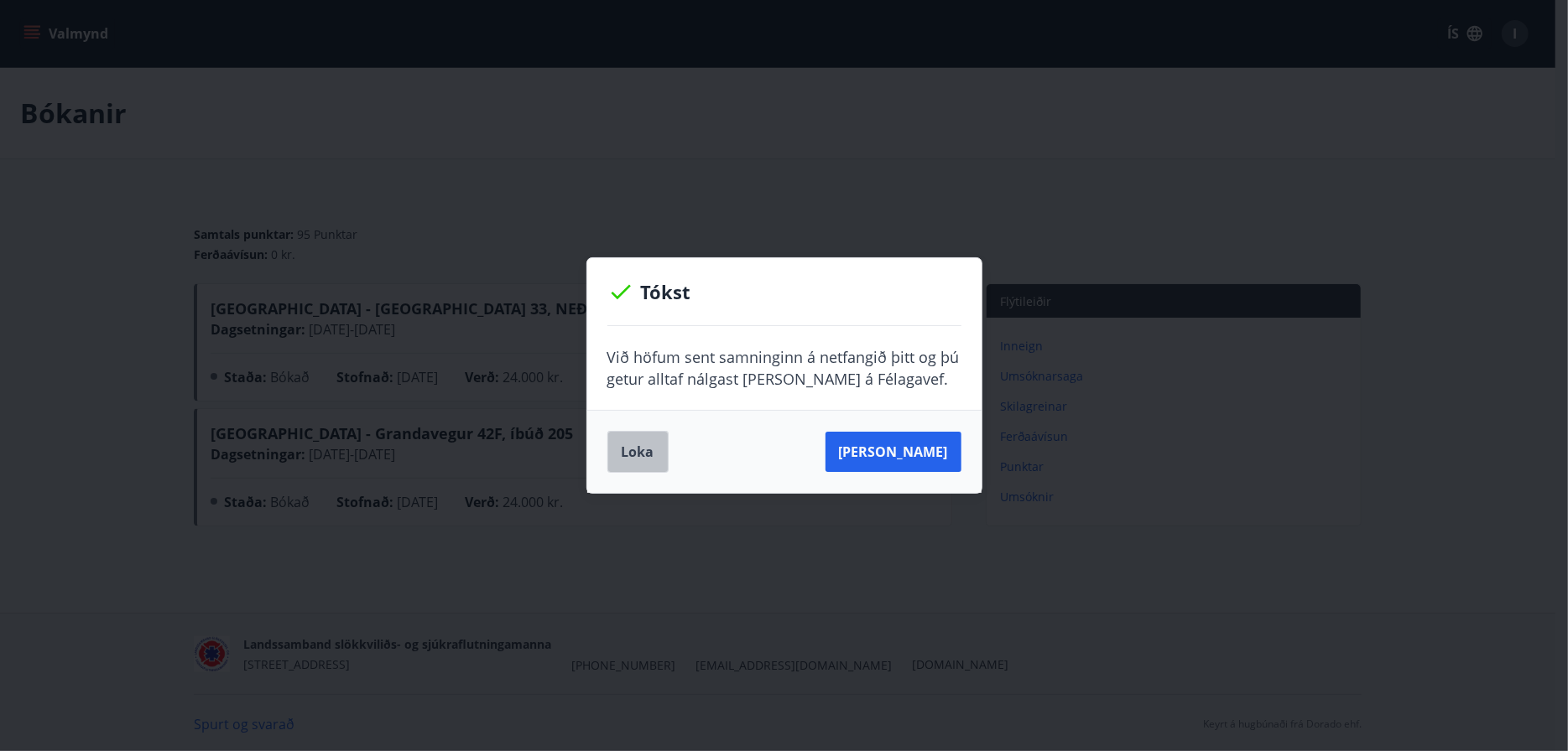
drag, startPoint x: 635, startPoint y: 445, endPoint x: 1195, endPoint y: 424, distance: 560.4
click at [636, 445] on button "Loka" at bounding box center [637, 452] width 62 height 42
